Goal: Task Accomplishment & Management: Use online tool/utility

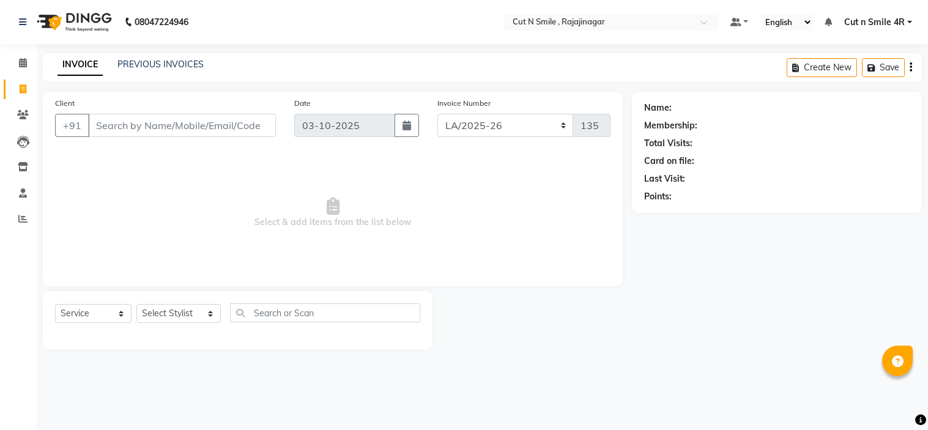
select select "7187"
select select "service"
click at [440, 209] on span "Select & add items from the list below" at bounding box center [332, 213] width 555 height 122
click at [509, 127] on select "[PERSON_NAME]/25-26 LA/2025-26 SH/25 CH/25 SA/25" at bounding box center [505, 125] width 136 height 23
click at [437, 114] on select "[PERSON_NAME]/25-26 LA/2025-26 SH/25 CH/25 SA/25" at bounding box center [505, 125] width 136 height 23
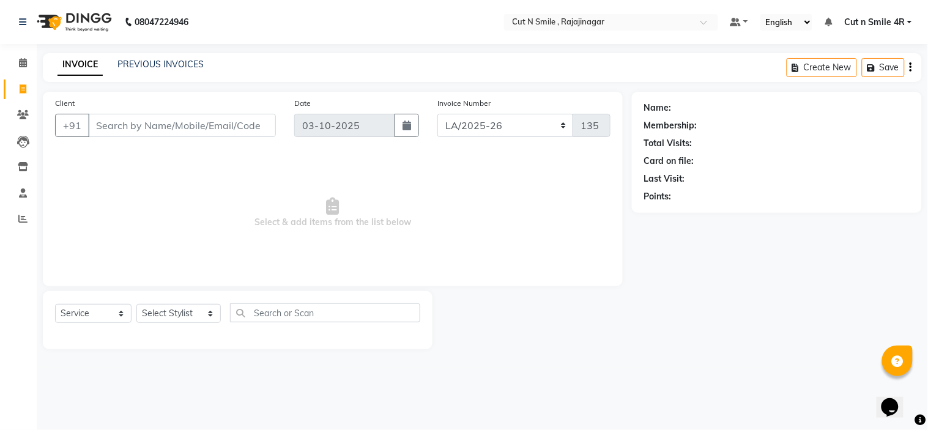
click at [478, 177] on span "Select & add items from the list below" at bounding box center [332, 213] width 555 height 122
